Goal: Task Accomplishment & Management: Manage account settings

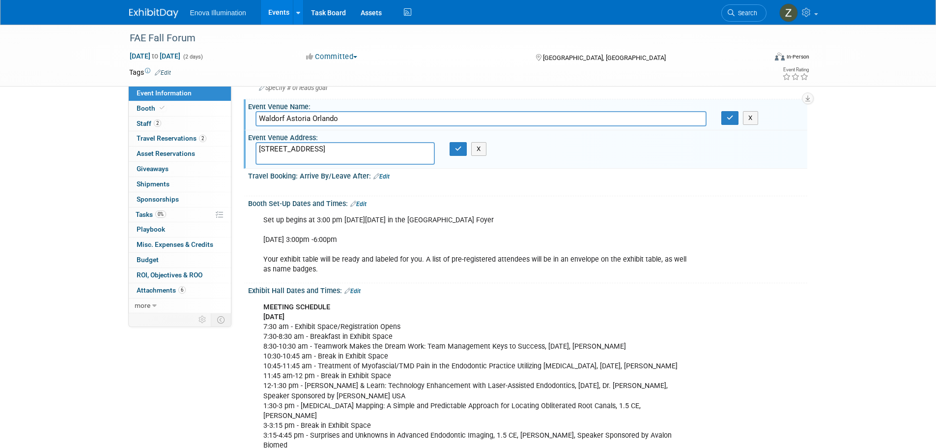
scroll to position [98, 0]
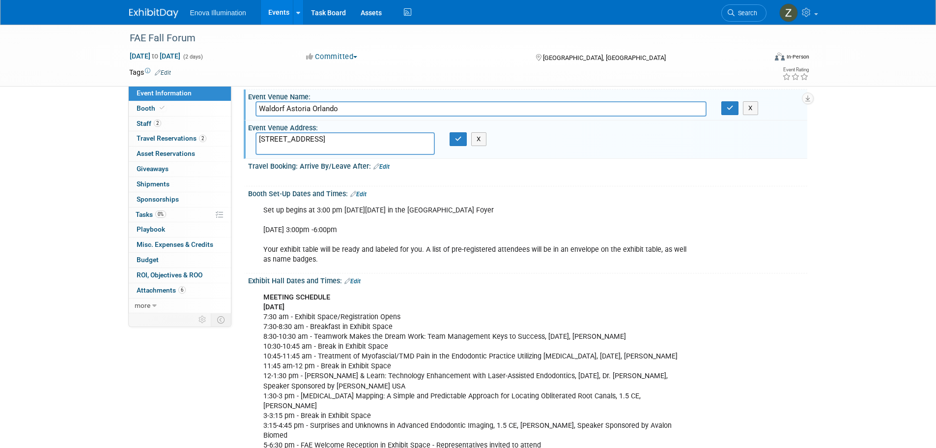
click at [366, 175] on div at bounding box center [478, 178] width 443 height 10
click at [483, 135] on button "X" at bounding box center [478, 139] width 15 height 14
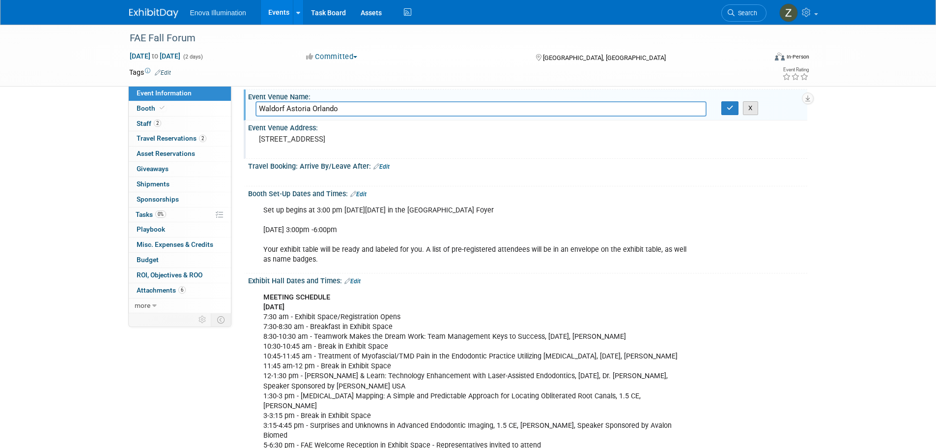
click at [750, 104] on button "X" at bounding box center [750, 108] width 15 height 14
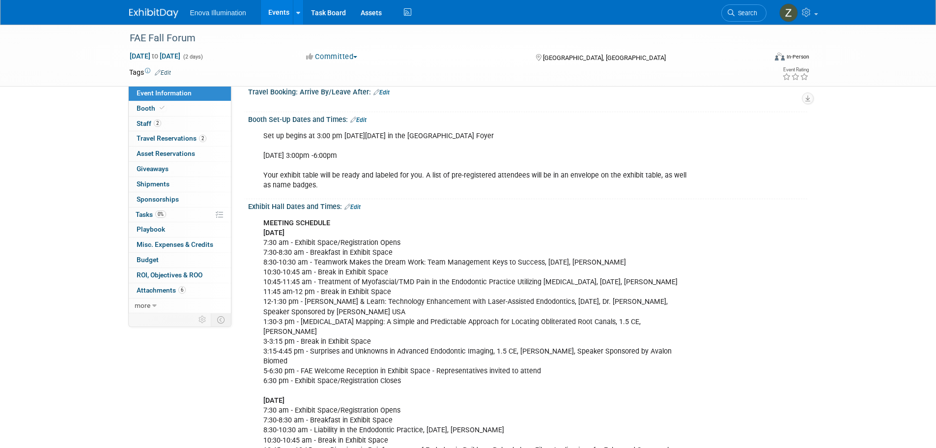
scroll to position [147, 0]
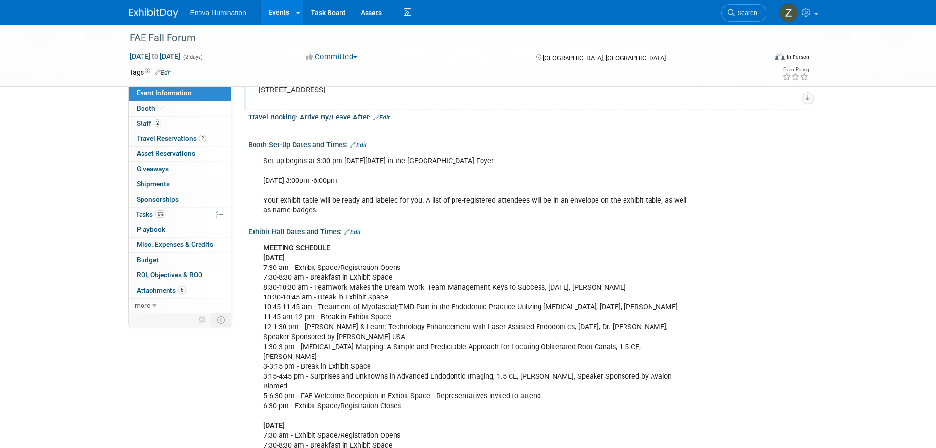
click at [385, 114] on link "Edit" at bounding box center [382, 117] width 16 height 7
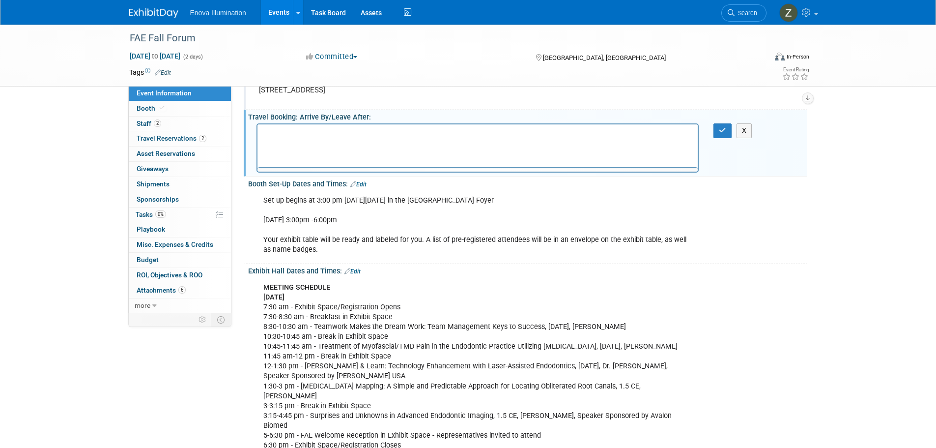
scroll to position [0, 0]
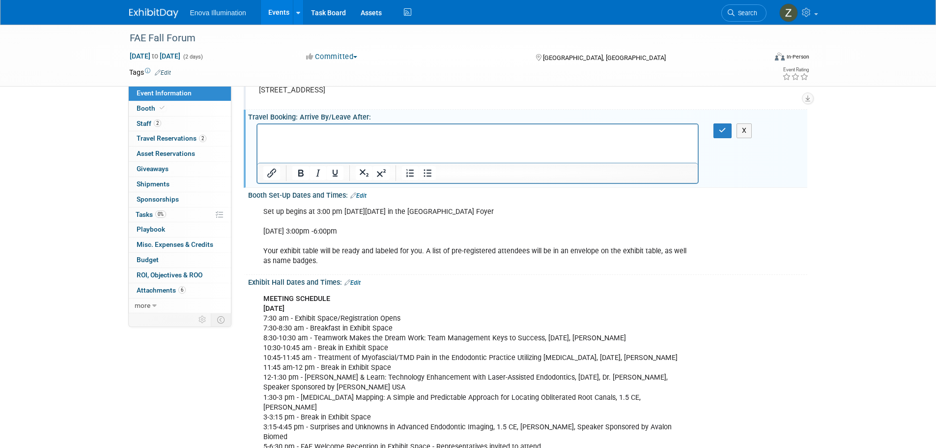
click at [415, 138] on html at bounding box center [477, 131] width 441 height 14
click at [414, 138] on p "Rich Text Area. Press ALT-0 for help." at bounding box center [478, 133] width 430 height 10
click at [274, 174] on icon "Insert/edit link" at bounding box center [272, 173] width 12 height 12
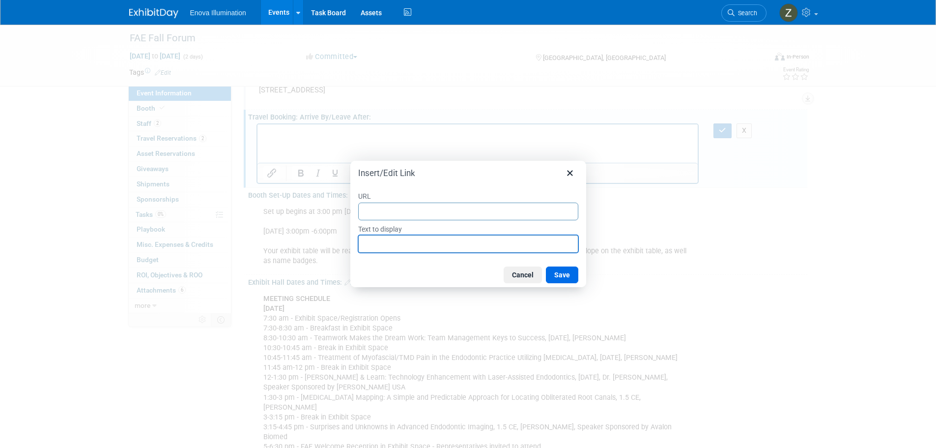
click at [445, 244] on input "Text to display" at bounding box center [468, 244] width 220 height 18
click at [525, 272] on button "Cancel" at bounding box center [523, 274] width 38 height 17
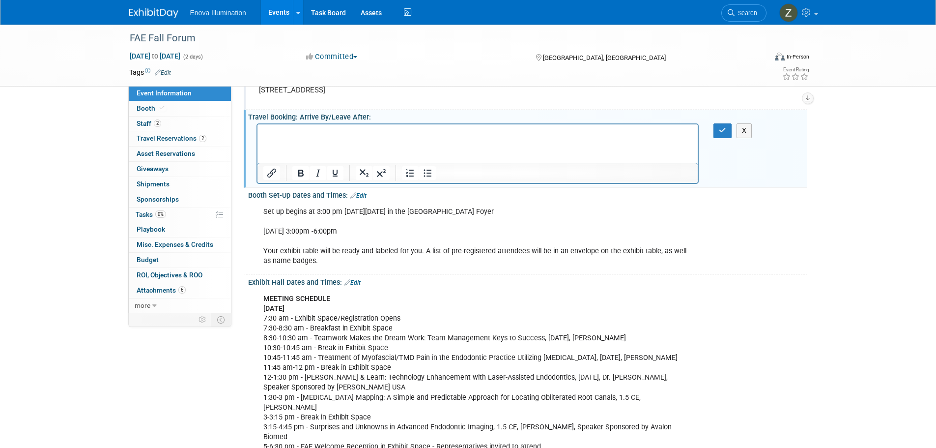
click at [747, 134] on button "X" at bounding box center [745, 130] width 16 height 14
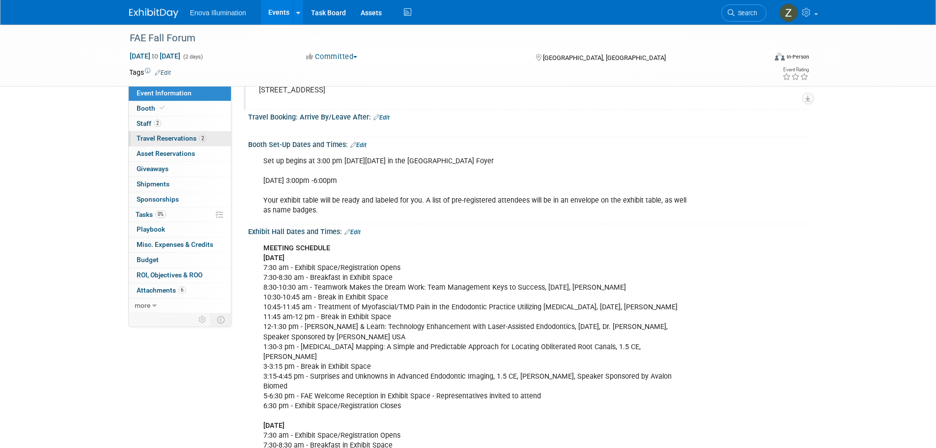
click at [210, 141] on link "2 Travel Reservations 2" at bounding box center [180, 138] width 102 height 15
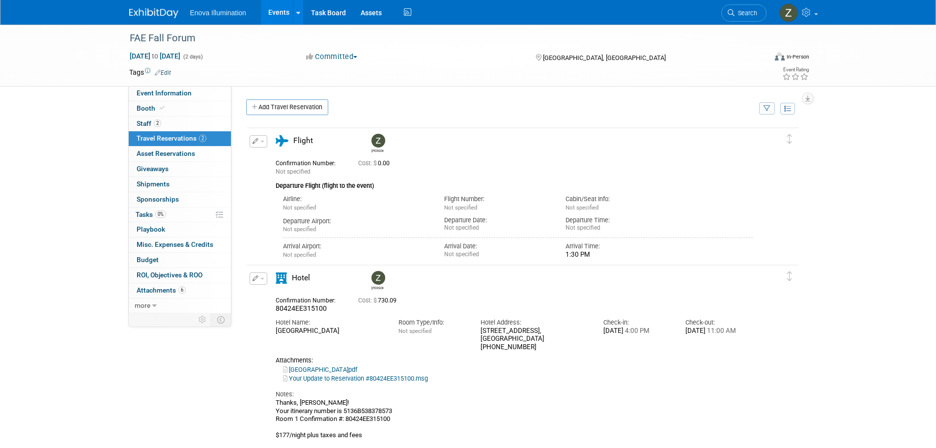
click at [253, 142] on icon "button" at bounding box center [256, 141] width 6 height 6
click at [286, 160] on button "Edit Reservation" at bounding box center [291, 158] width 83 height 14
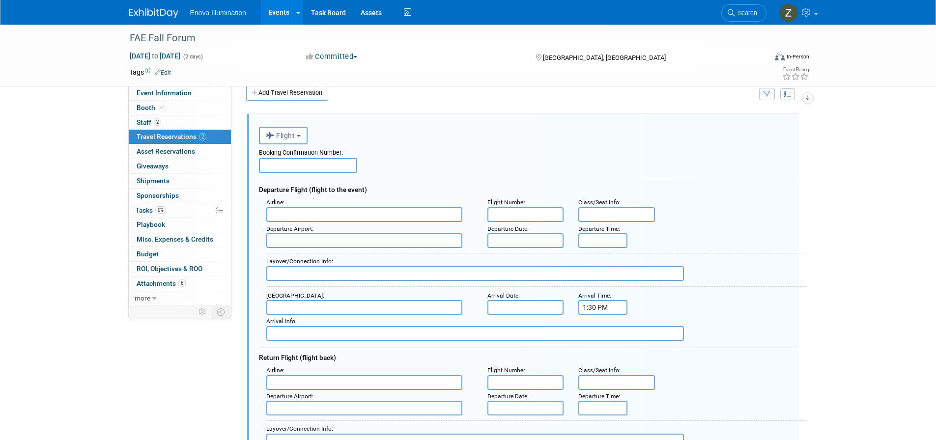
scroll to position [17, 0]
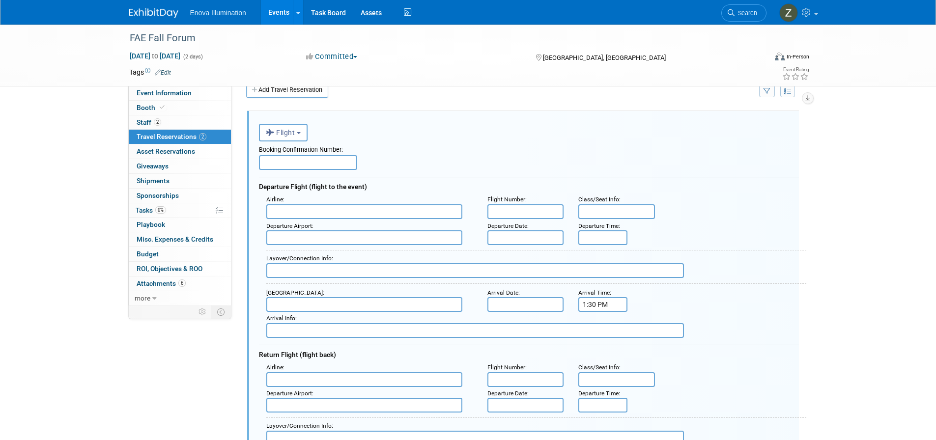
click at [293, 165] on input "text" at bounding box center [308, 162] width 98 height 15
paste input "GJVER3"
type input "GJVER3"
click at [317, 208] on input "text" at bounding box center [364, 211] width 196 height 15
click at [303, 244] on span "Delta Air Lines (DAL)" at bounding box center [369, 242] width 205 height 15
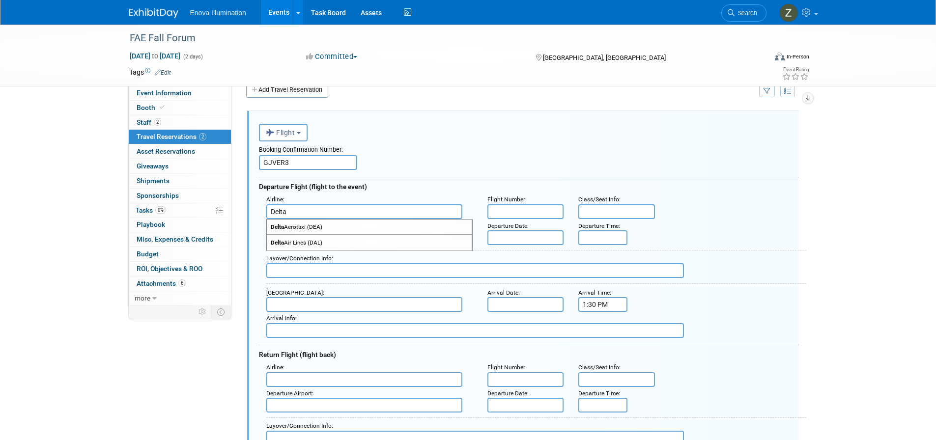
type input "Delta Air Lines (DAL)"
click at [541, 215] on input "text" at bounding box center [526, 211] width 77 height 15
click at [531, 214] on input "text" at bounding box center [526, 211] width 77 height 15
type input "DL1208"
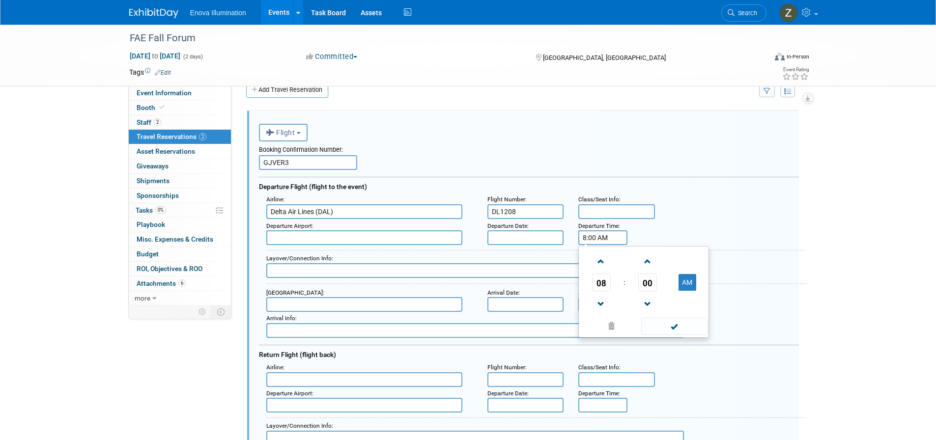
click at [606, 238] on input "8:00 AM" at bounding box center [603, 238] width 49 height 15
click at [605, 265] on span at bounding box center [601, 261] width 17 height 17
click at [651, 263] on span at bounding box center [647, 261] width 17 height 17
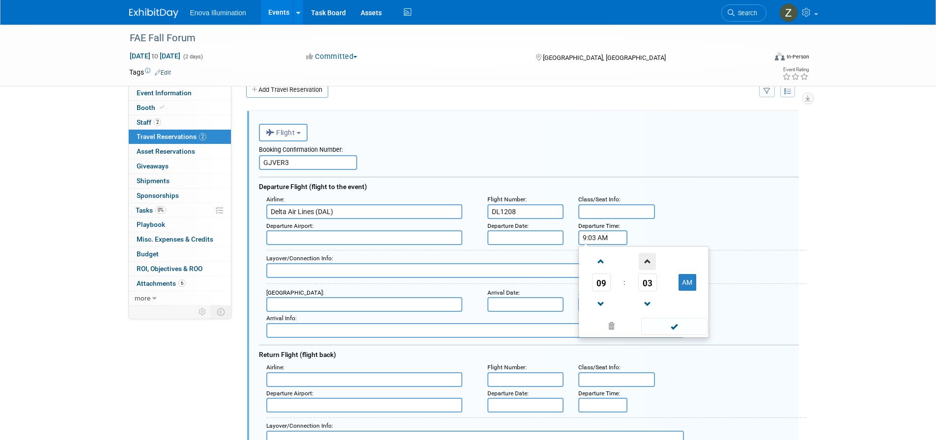
click at [651, 263] on span at bounding box center [647, 261] width 17 height 17
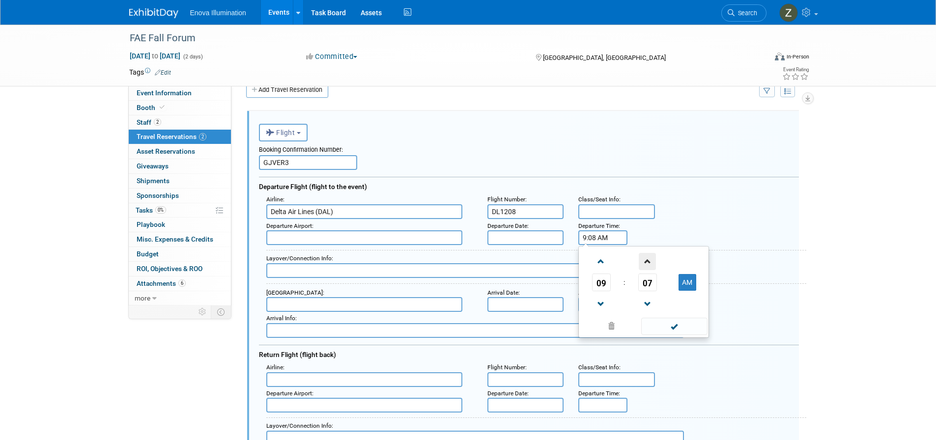
click at [651, 263] on span at bounding box center [647, 261] width 17 height 17
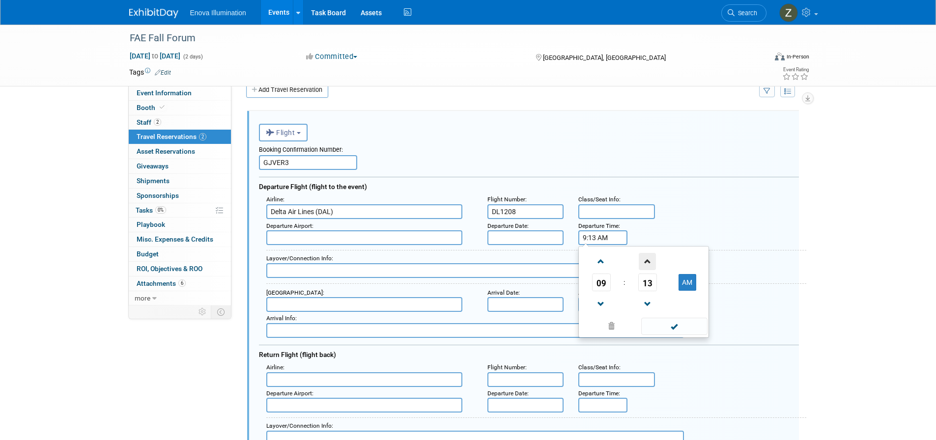
click at [651, 263] on span at bounding box center [647, 261] width 17 height 17
click at [651, 301] on span at bounding box center [647, 304] width 17 height 17
type input "9:15 AM"
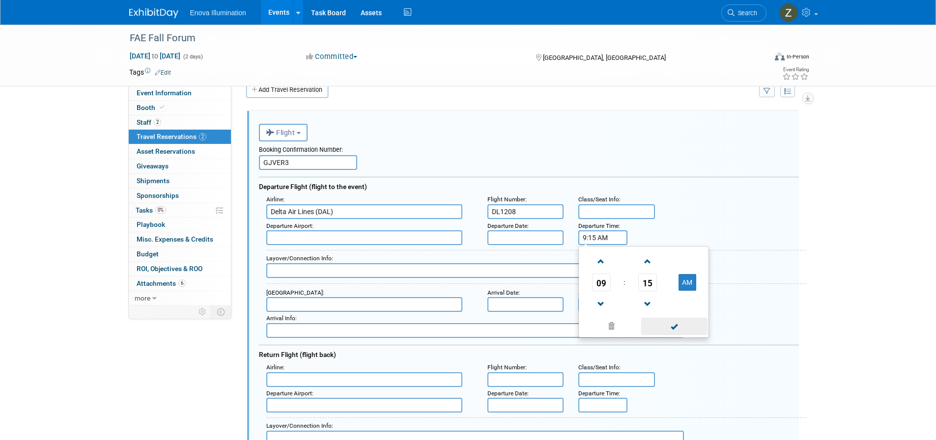
click at [669, 322] on span at bounding box center [675, 326] width 66 height 17
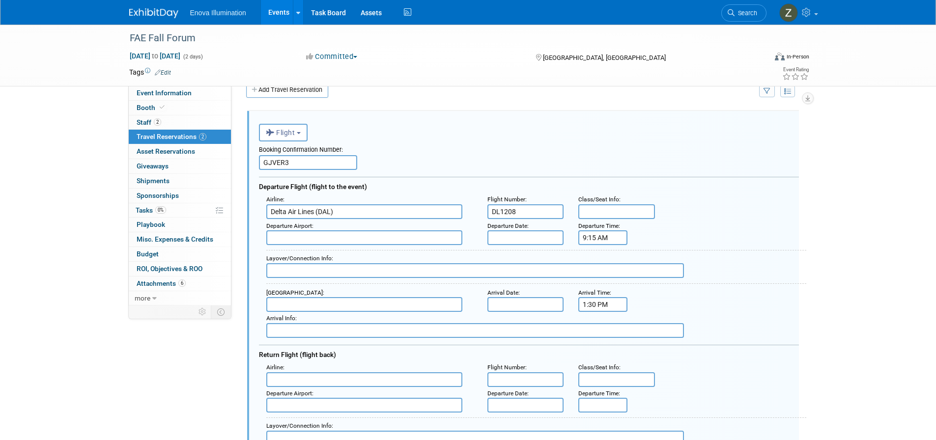
click at [349, 305] on input "text" at bounding box center [364, 304] width 196 height 15
click at [346, 242] on input "text" at bounding box center [364, 238] width 196 height 15
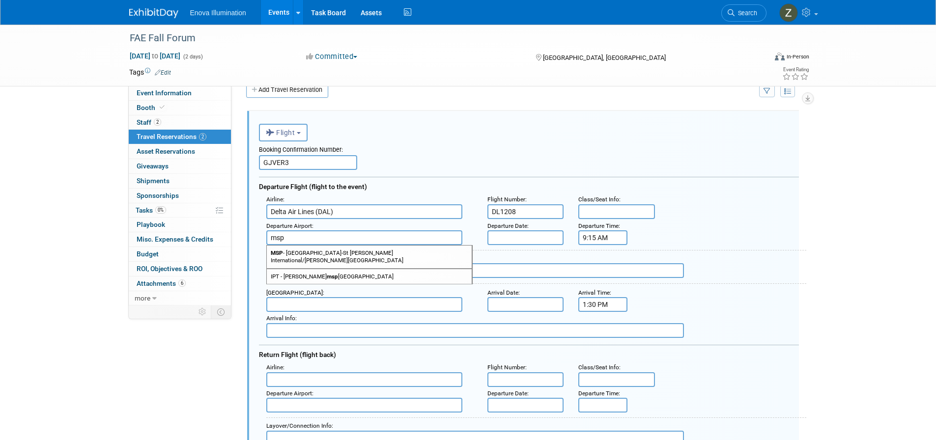
click at [346, 252] on span "MSP - [GEOGRAPHIC_DATA]-St [PERSON_NAME] International/[PERSON_NAME][GEOGRAPHIC…" at bounding box center [369, 257] width 205 height 22
type input "MSP - [GEOGRAPHIC_DATA]-St [PERSON_NAME] International/[PERSON_NAME][GEOGRAPHIC…"
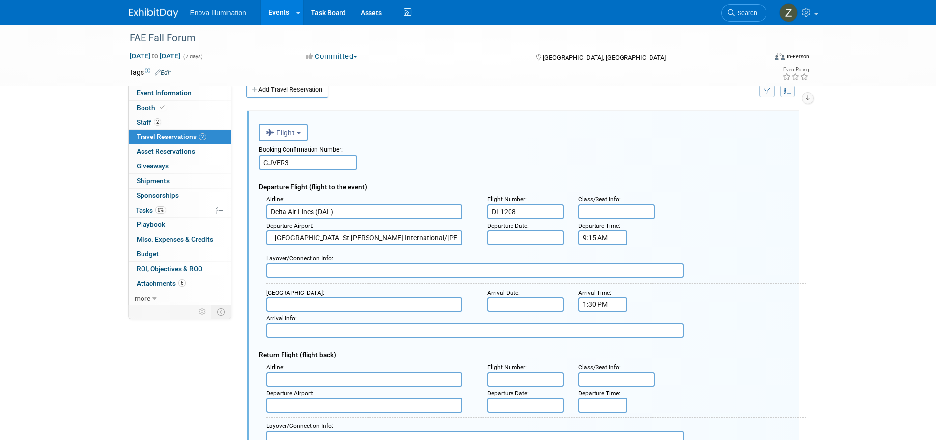
click at [338, 305] on input "text" at bounding box center [364, 304] width 196 height 15
click at [338, 316] on span "MCO - [GEOGRAPHIC_DATA]" at bounding box center [369, 320] width 205 height 15
type input "MCO - [GEOGRAPHIC_DATA]"
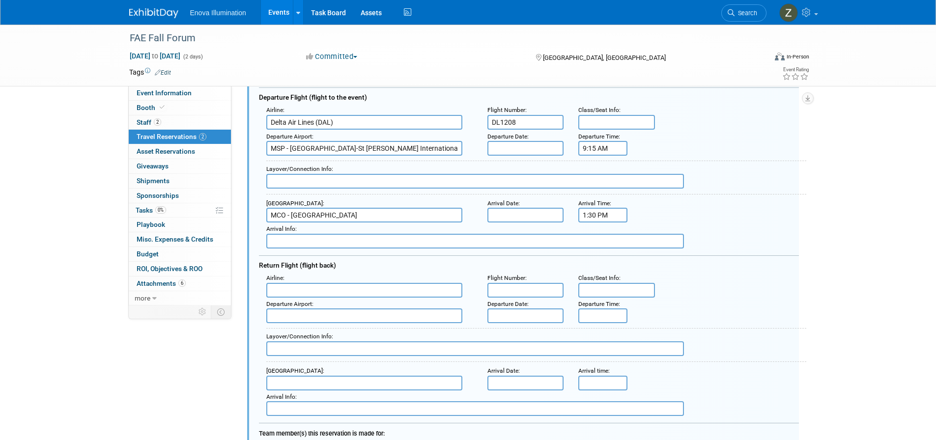
scroll to position [116, 0]
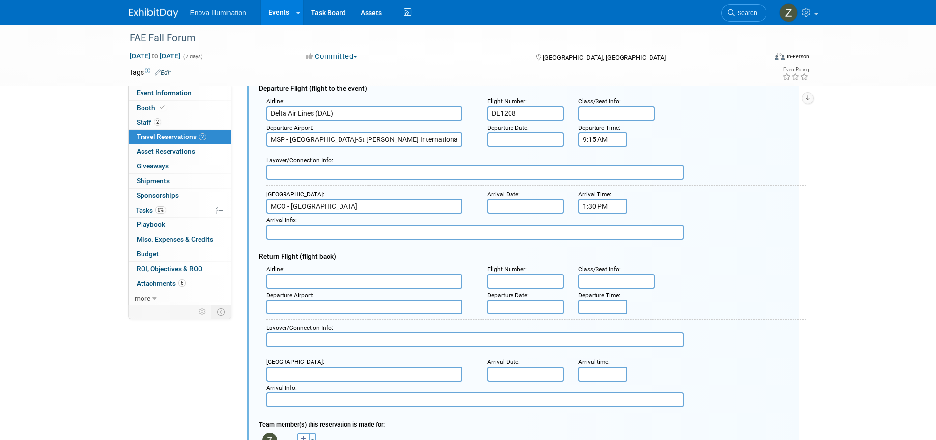
click at [519, 284] on input "text" at bounding box center [526, 281] width 77 height 15
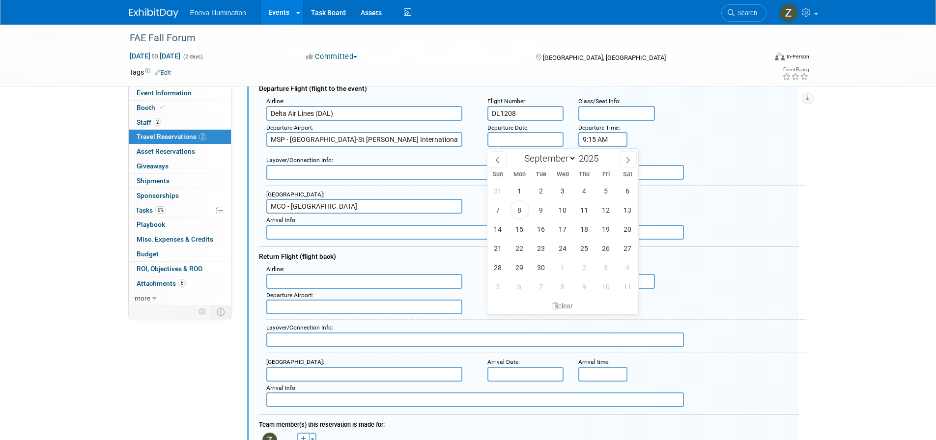
click at [533, 142] on input "text" at bounding box center [526, 139] width 77 height 15
click at [581, 226] on span "18" at bounding box center [584, 229] width 19 height 19
type input "[DATE]"
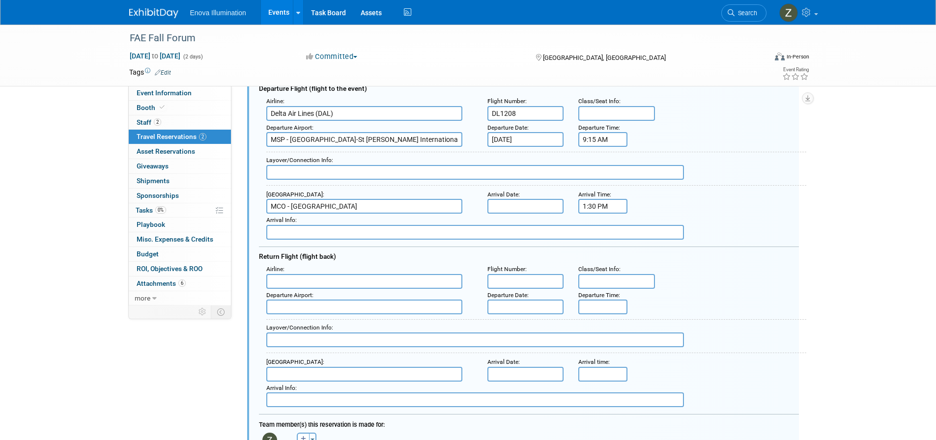
click at [530, 203] on input "text" at bounding box center [526, 206] width 77 height 15
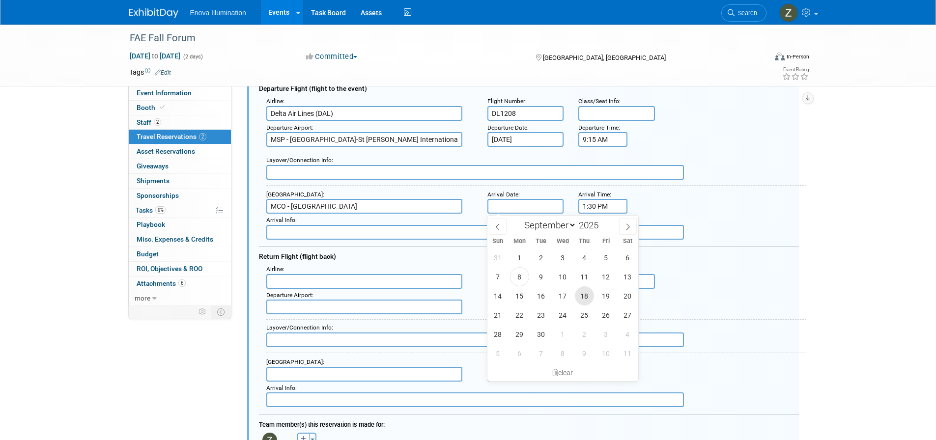
click at [587, 294] on span "18" at bounding box center [584, 296] width 19 height 19
type input "[DATE]"
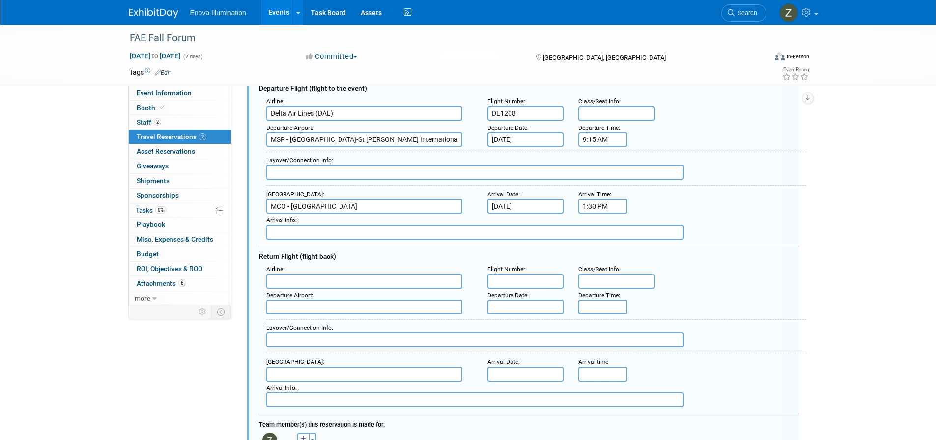
click at [356, 283] on input "text" at bounding box center [364, 281] width 196 height 15
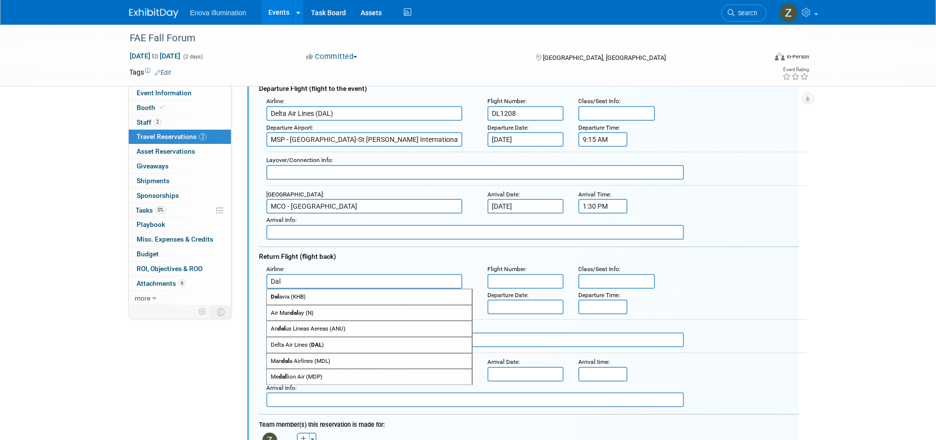
click at [310, 348] on span "Delta Air Lines ( DAL )" at bounding box center [369, 345] width 205 height 15
type input "Delta Air Lines (DAL)"
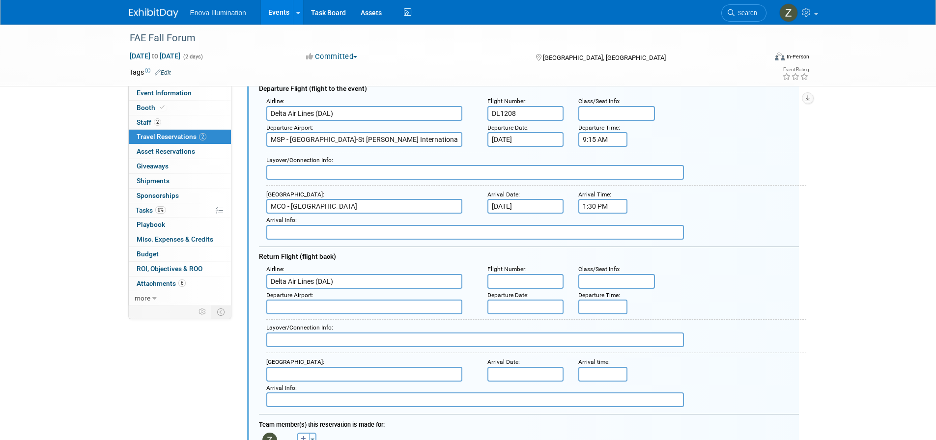
click at [515, 281] on input "text" at bounding box center [526, 281] width 77 height 15
click at [538, 286] on input "text" at bounding box center [526, 281] width 77 height 15
type input "DL1250"
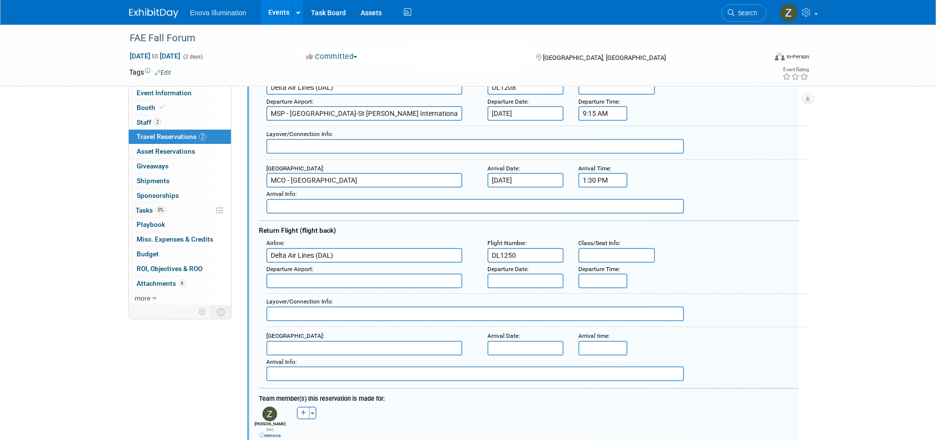
scroll to position [165, 0]
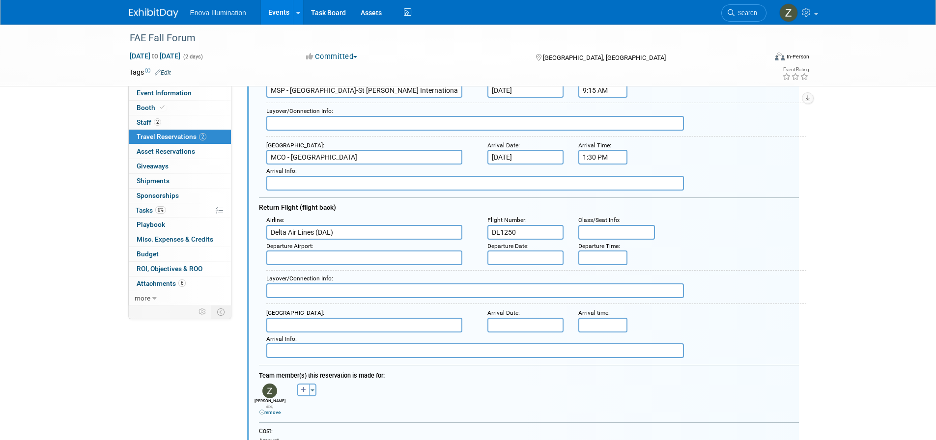
click at [419, 291] on input "text" at bounding box center [475, 291] width 418 height 15
click at [328, 324] on input "text" at bounding box center [364, 325] width 196 height 15
click at [329, 257] on input "text" at bounding box center [364, 258] width 196 height 15
click at [317, 272] on span "MCO - [GEOGRAPHIC_DATA]" at bounding box center [369, 273] width 205 height 15
type input "MCO - [GEOGRAPHIC_DATA]"
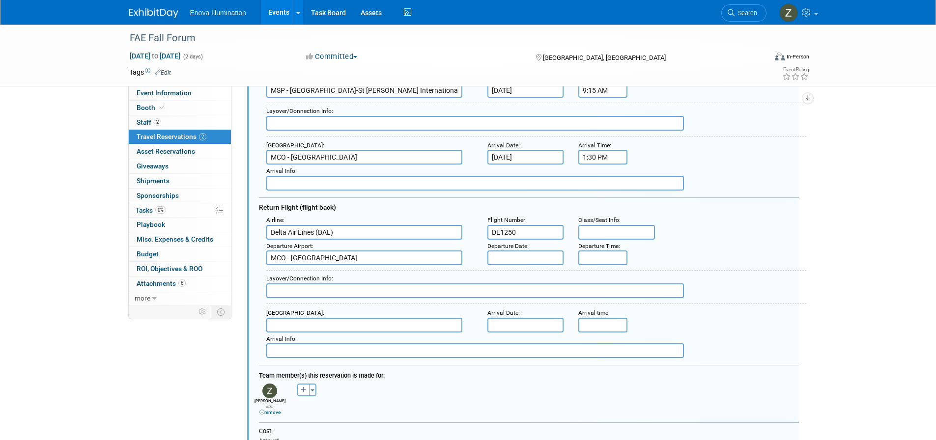
click at [301, 323] on input "text" at bounding box center [364, 325] width 196 height 15
click at [316, 341] on span "MSP - [GEOGRAPHIC_DATA]-St [PERSON_NAME] International/[PERSON_NAME][GEOGRAPHIC…" at bounding box center [369, 344] width 205 height 22
type input "MSP - [GEOGRAPHIC_DATA]-St [PERSON_NAME] International/[PERSON_NAME][GEOGRAPHIC…"
click at [605, 255] on input "5:00 PM" at bounding box center [603, 258] width 49 height 15
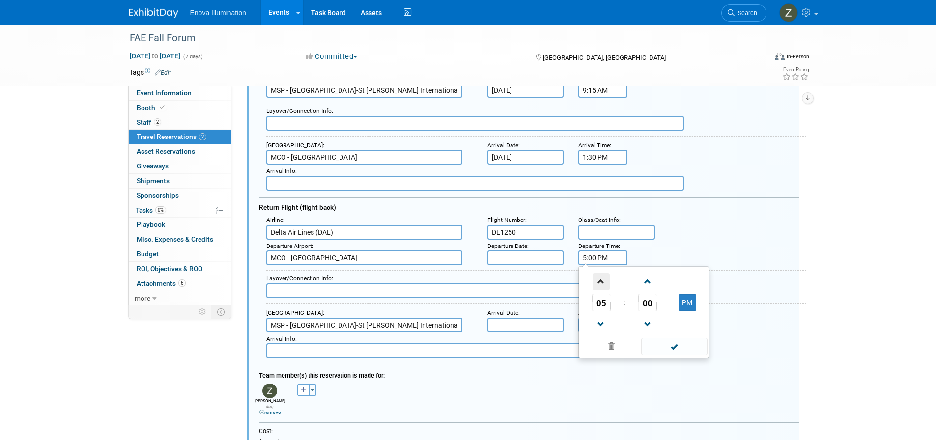
click at [605, 279] on span at bounding box center [601, 281] width 17 height 17
click at [648, 328] on span at bounding box center [647, 324] width 17 height 17
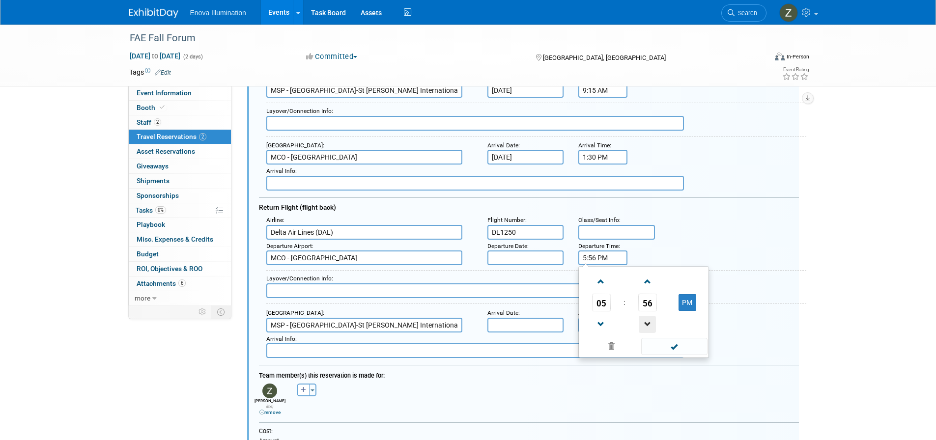
click at [648, 328] on span at bounding box center [647, 324] width 17 height 17
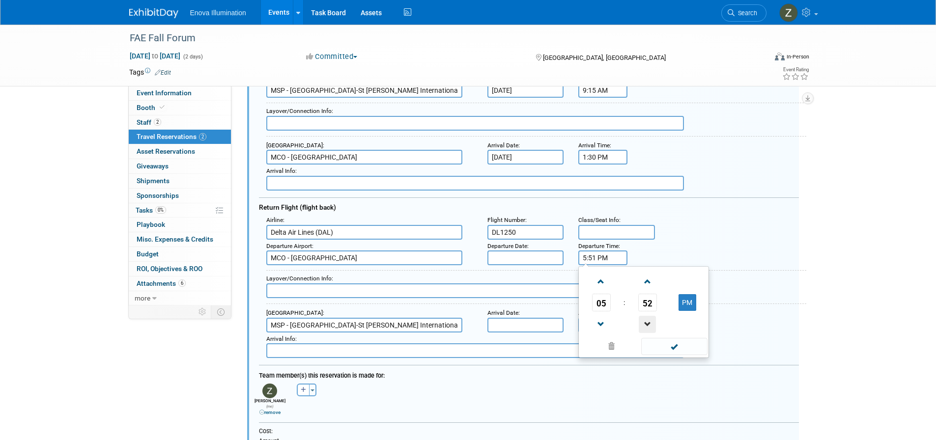
click at [648, 328] on span at bounding box center [647, 324] width 17 height 17
click at [647, 327] on span at bounding box center [647, 324] width 17 height 17
click at [647, 326] on span at bounding box center [647, 324] width 17 height 17
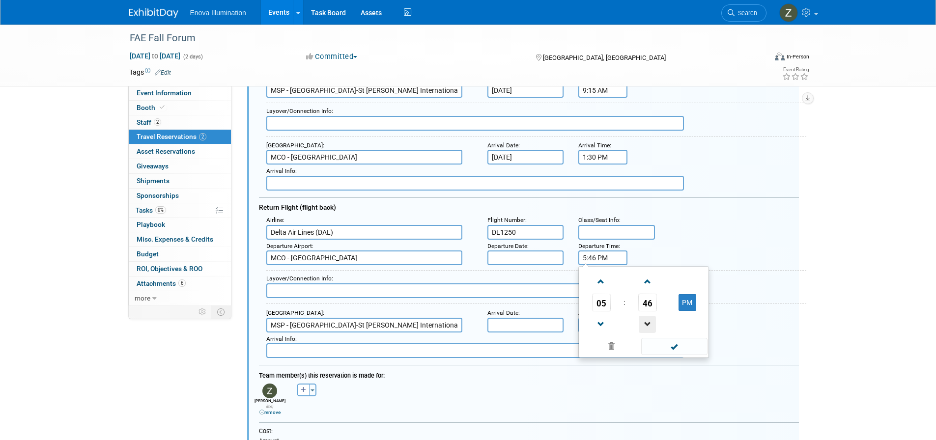
click at [646, 326] on span at bounding box center [647, 324] width 17 height 17
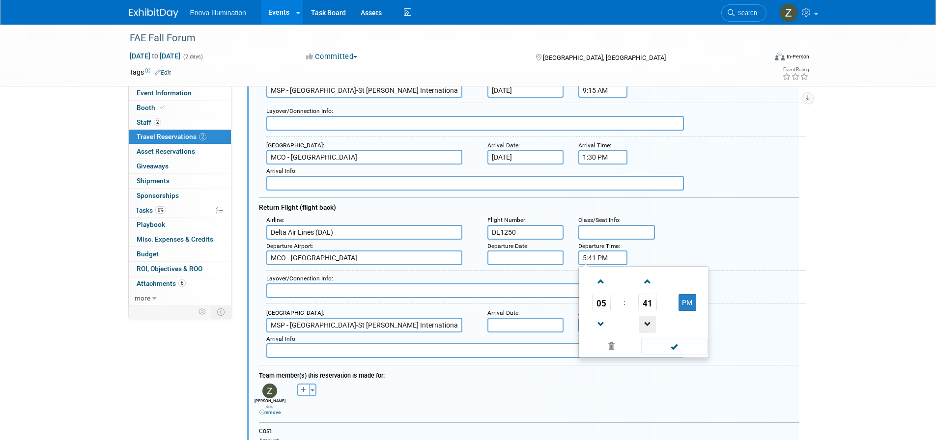
click at [646, 326] on span at bounding box center [647, 324] width 17 height 17
click at [683, 300] on button "PM" at bounding box center [688, 302] width 18 height 17
type input "5:40 AM"
click at [684, 350] on span at bounding box center [675, 346] width 66 height 17
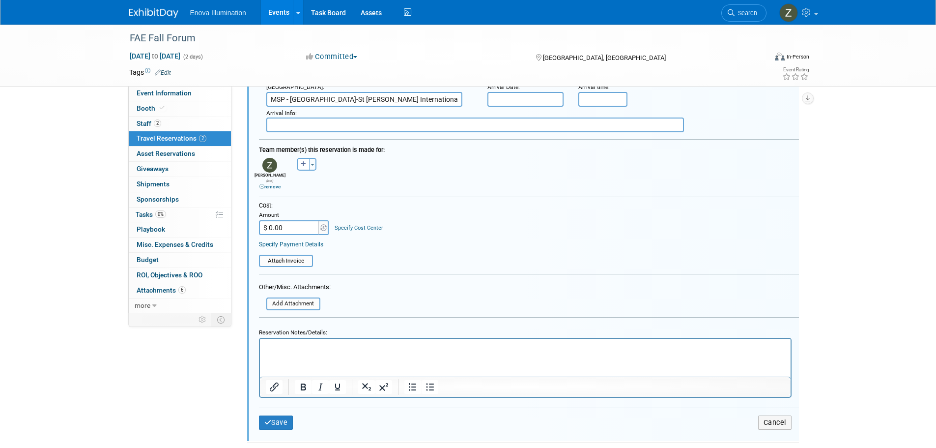
scroll to position [410, 0]
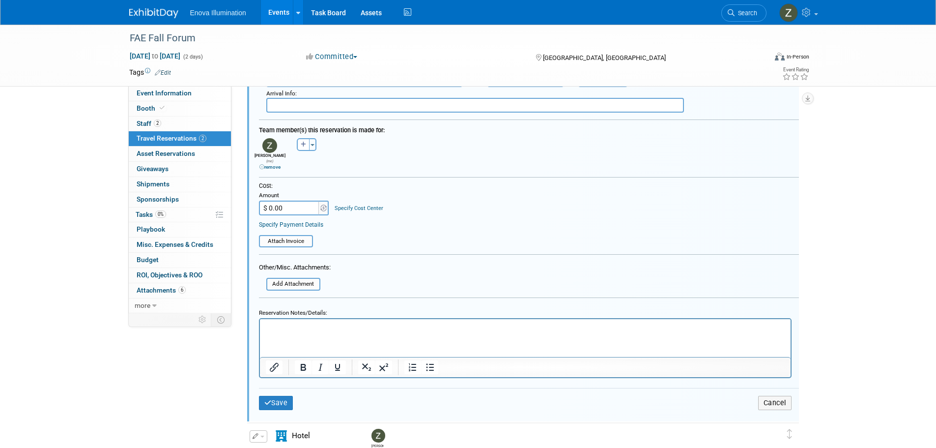
click at [303, 207] on input "$ 0.00" at bounding box center [289, 208] width 61 height 15
click at [275, 201] on input "$ 0.00" at bounding box center [289, 208] width 61 height 15
drag, startPoint x: 287, startPoint y: 201, endPoint x: 258, endPoint y: 205, distance: 28.9
click at [258, 205] on div "Cost: Amount $ 0.00 Specify Cost Center Cost Center -- Not Specified --" at bounding box center [529, 215] width 555 height 66
type input "$ 398.97"
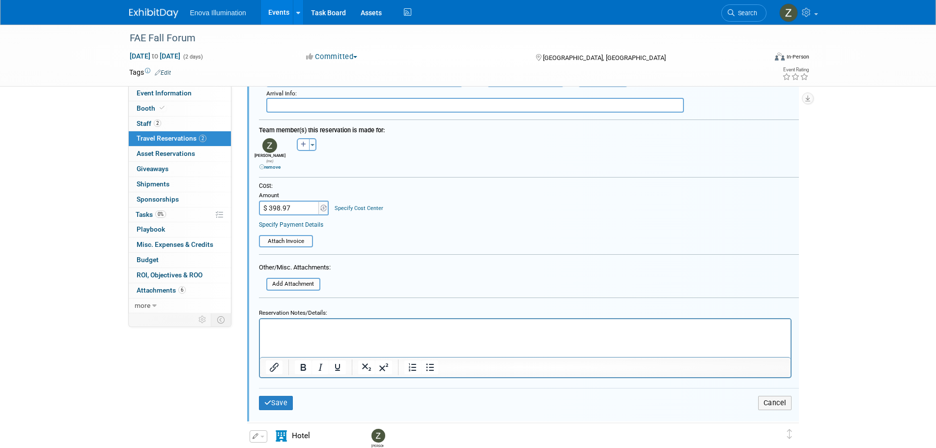
click at [85, 226] on div "FAE Fall Forum [DATE] to [DATE] (2 days) [DATE] to [DATE] Committed Committed C…" at bounding box center [468, 178] width 936 height 1129
click at [280, 398] on button "Save" at bounding box center [276, 403] width 34 height 14
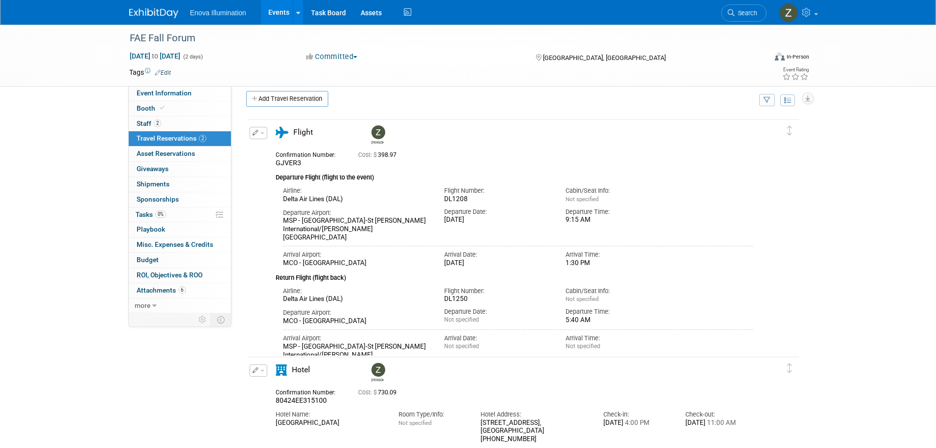
scroll to position [0, 0]
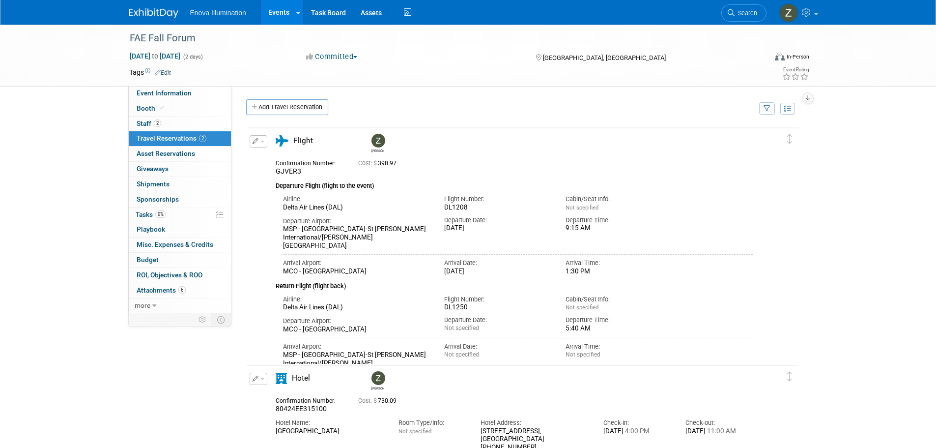
click at [39, 264] on div "FAE Fall Forum [DATE] to [DATE] (2 days) [DATE] to [DATE] Committed Committed C…" at bounding box center [468, 355] width 936 height 661
click at [163, 122] on link "2 Staff 2" at bounding box center [180, 124] width 102 height 15
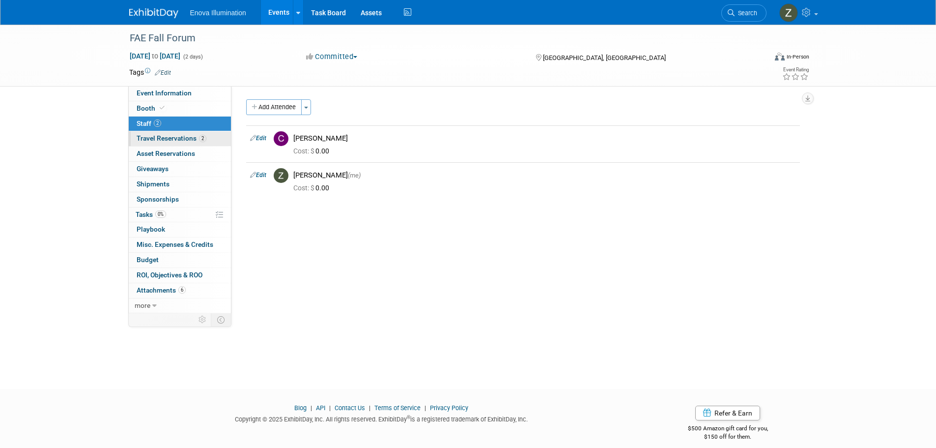
click at [165, 137] on span "Travel Reservations 2" at bounding box center [172, 138] width 70 height 8
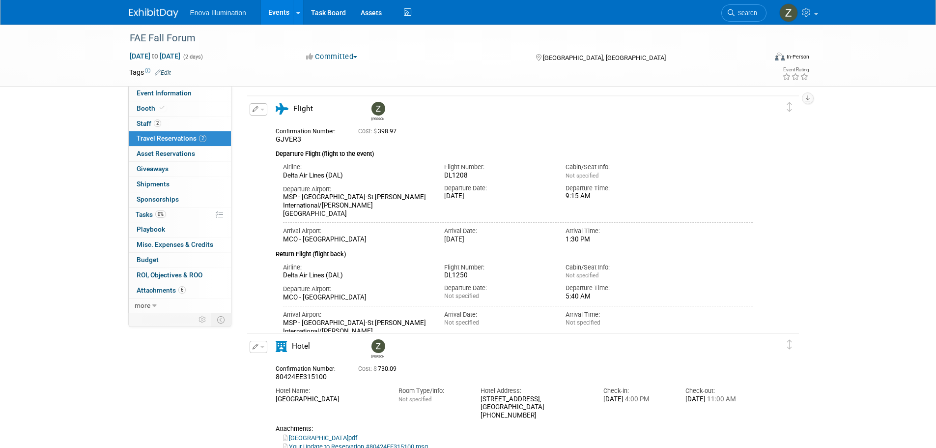
scroll to position [49, 0]
